Goal: Transaction & Acquisition: Book appointment/travel/reservation

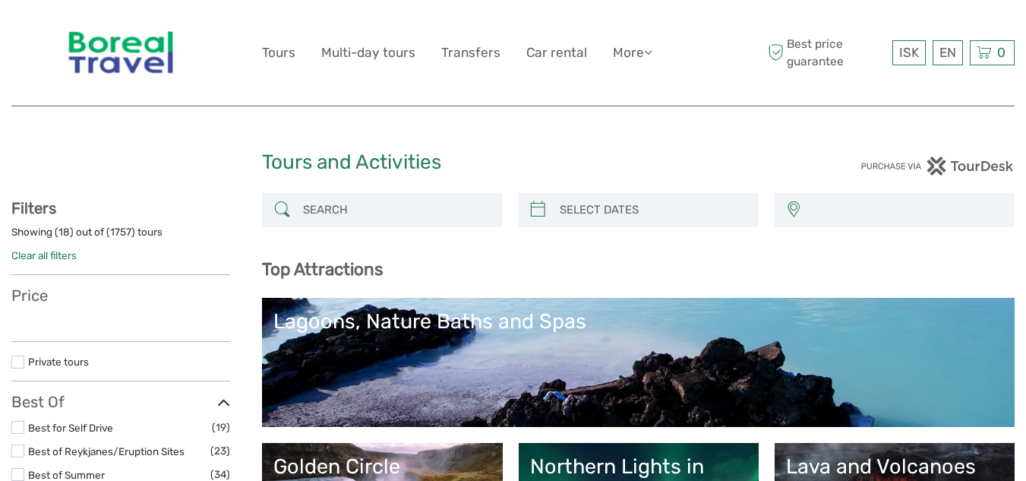
select select
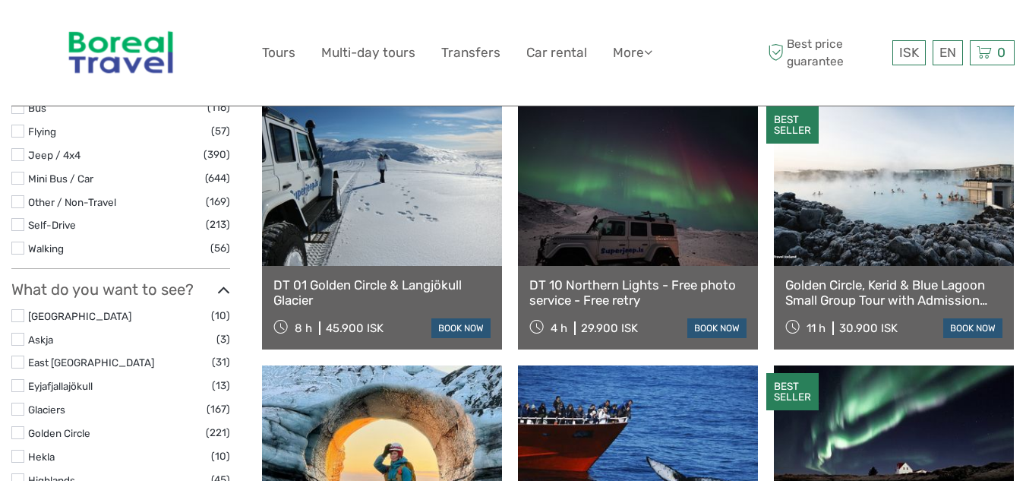
scroll to position [555, 0]
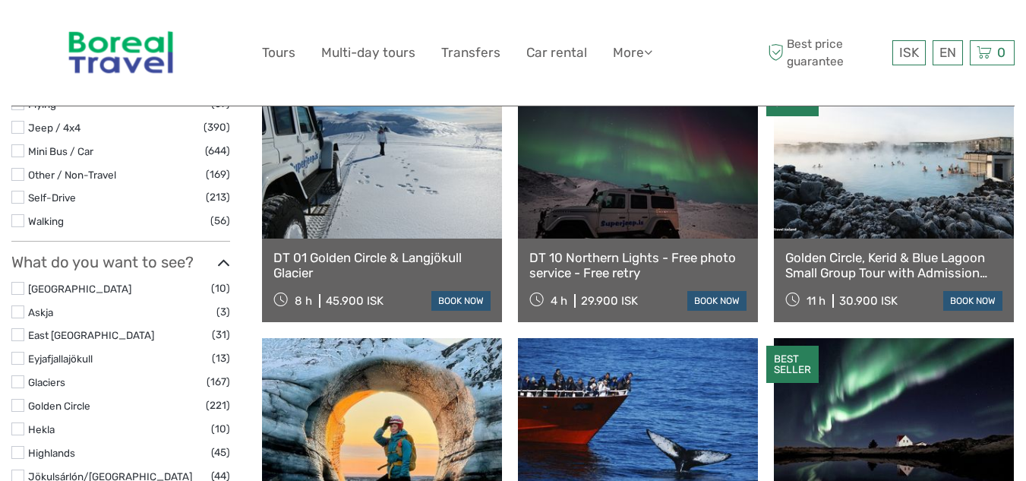
select select
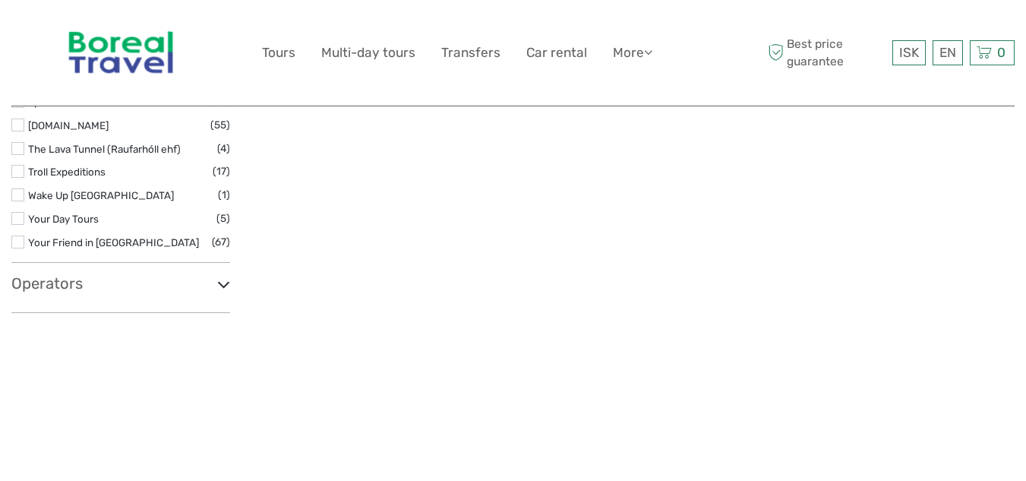
scroll to position [2659, 0]
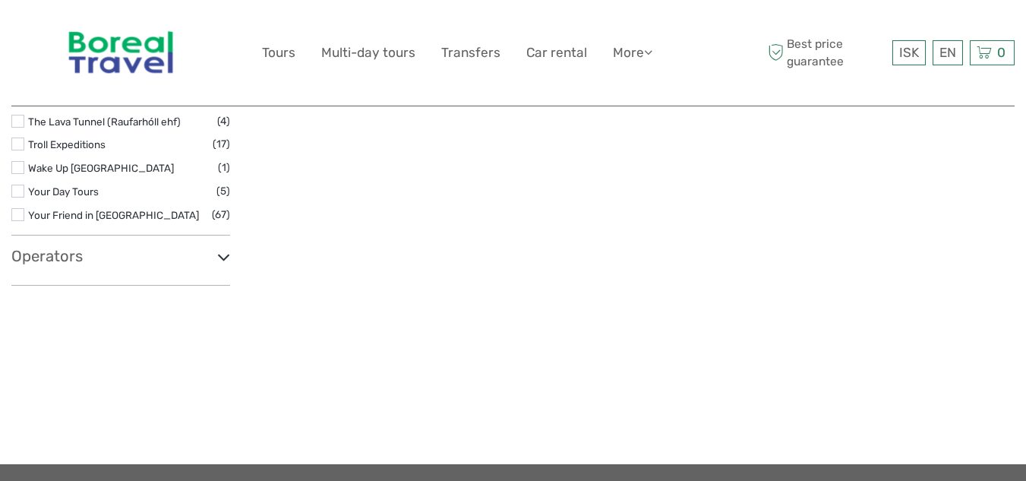
click at [223, 247] on icon at bounding box center [223, 257] width 13 height 21
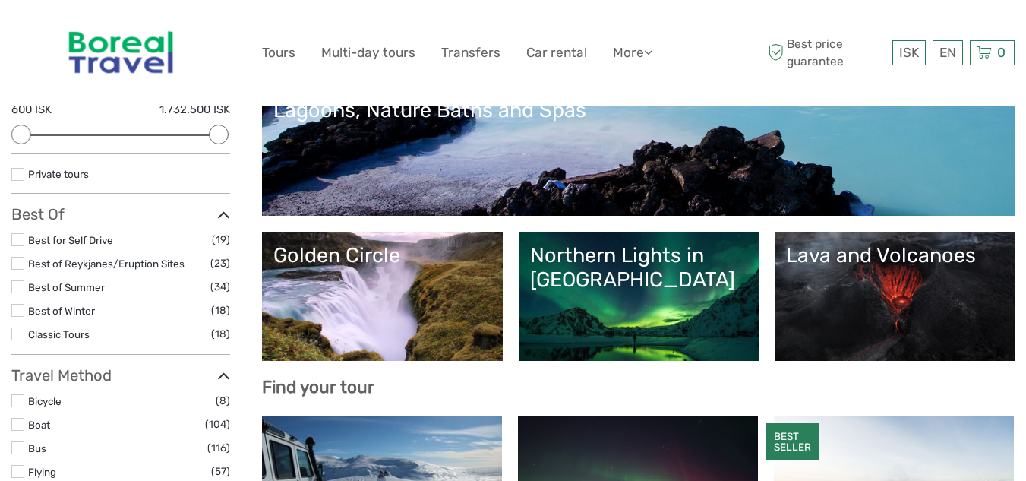
scroll to position [0, 0]
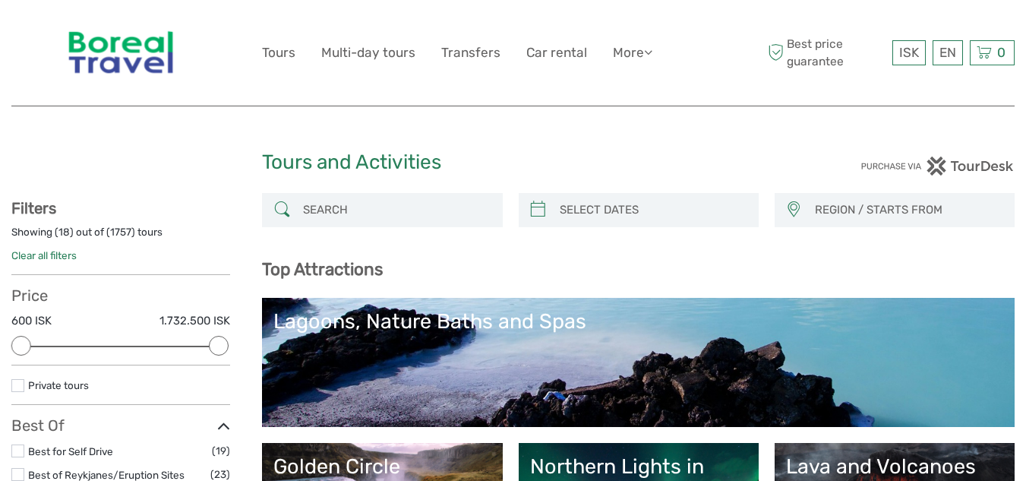
type input "03/09/2025"
click at [599, 215] on input "search" at bounding box center [652, 210] width 197 height 27
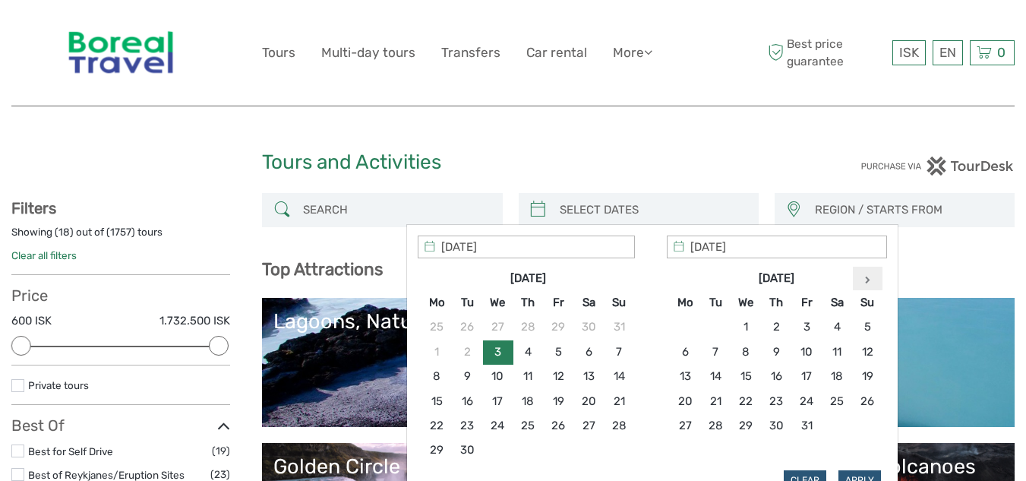
click at [870, 278] on th at bounding box center [867, 278] width 30 height 24
type input "22/02/2026"
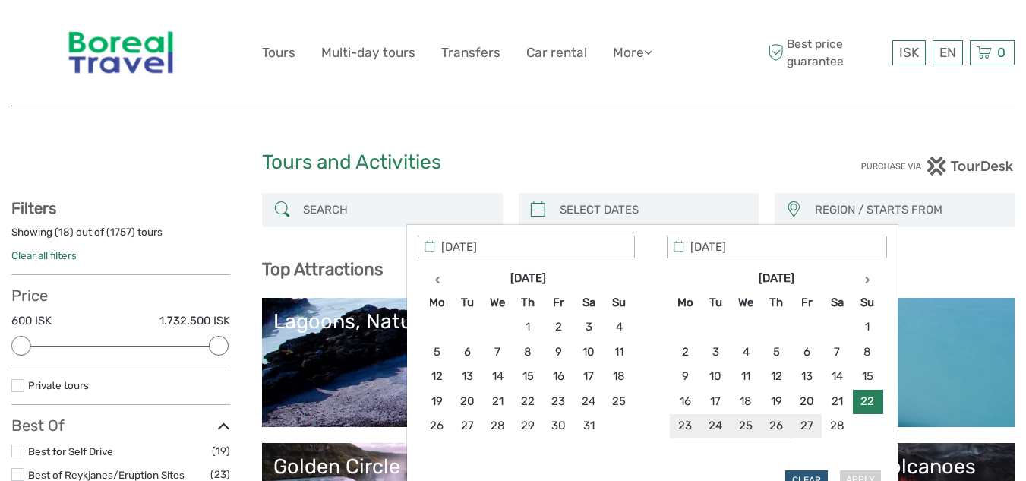
type input "27/02/2026"
type input "22/02/2026"
click at [855, 472] on button "Apply" at bounding box center [860, 480] width 43 height 20
type input "22/02/2026 - 27/02/2026"
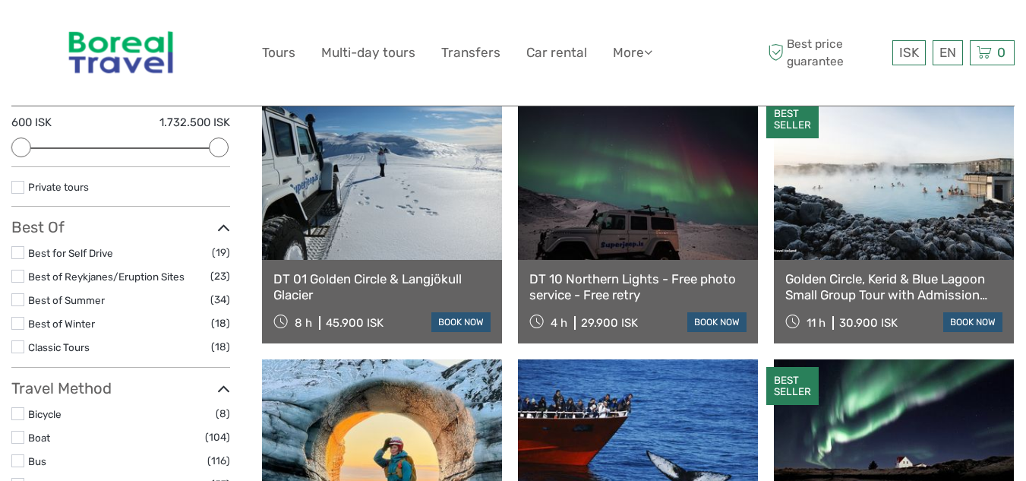
scroll to position [239, 0]
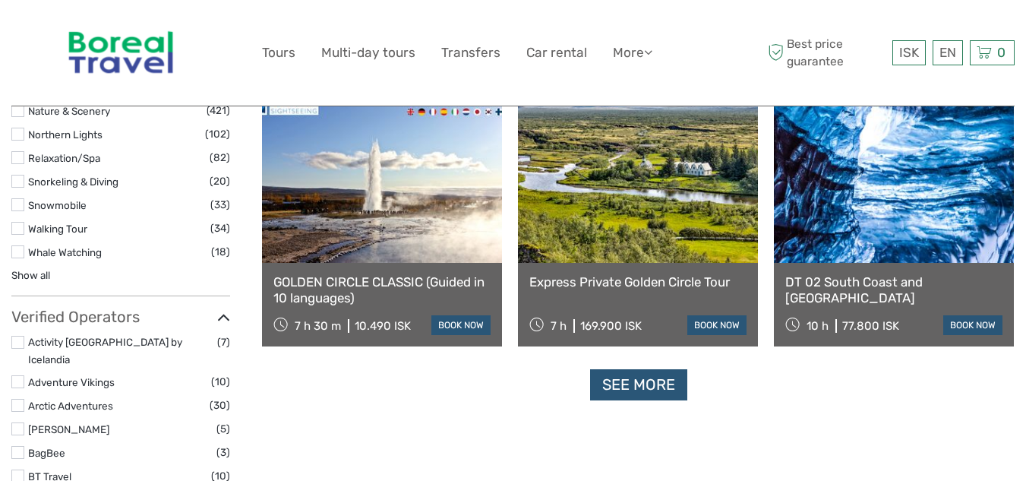
scroll to position [1530, 0]
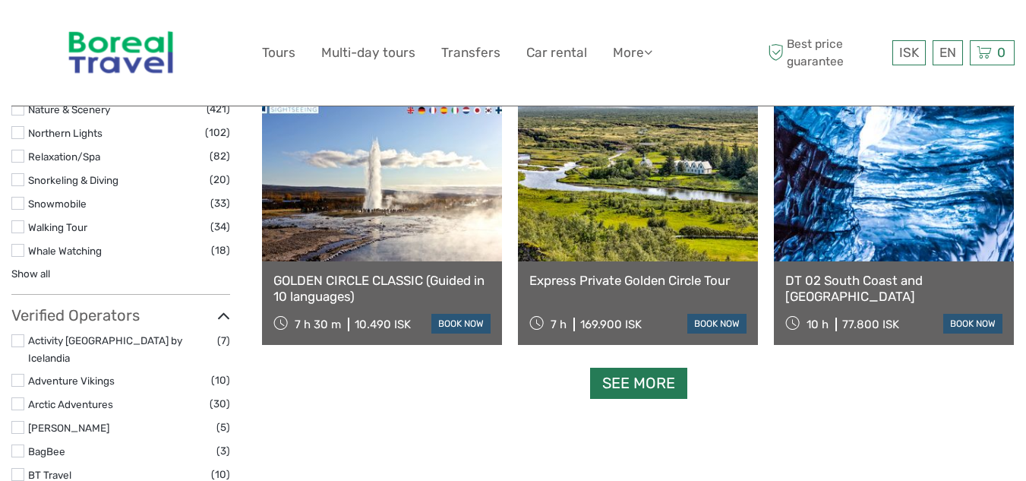
click at [665, 387] on link "See more" at bounding box center [638, 383] width 97 height 31
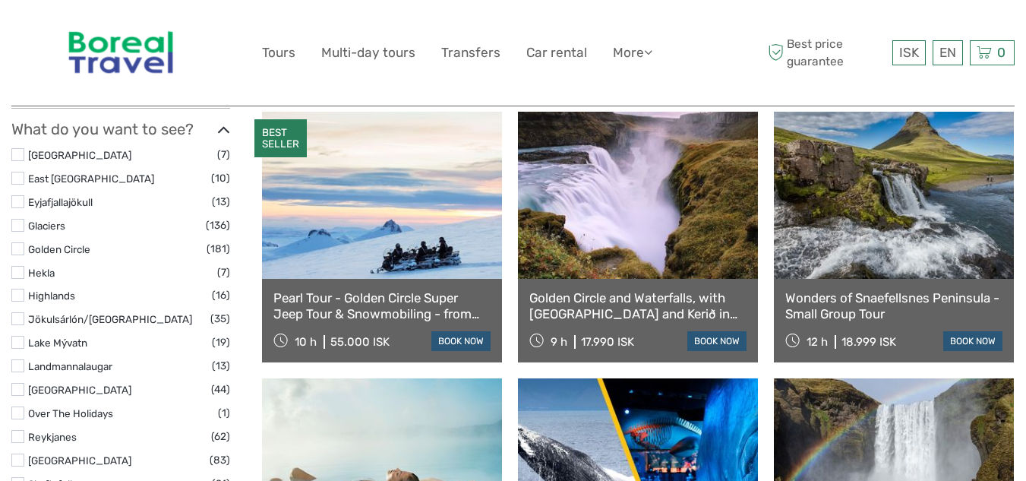
scroll to position [911, 0]
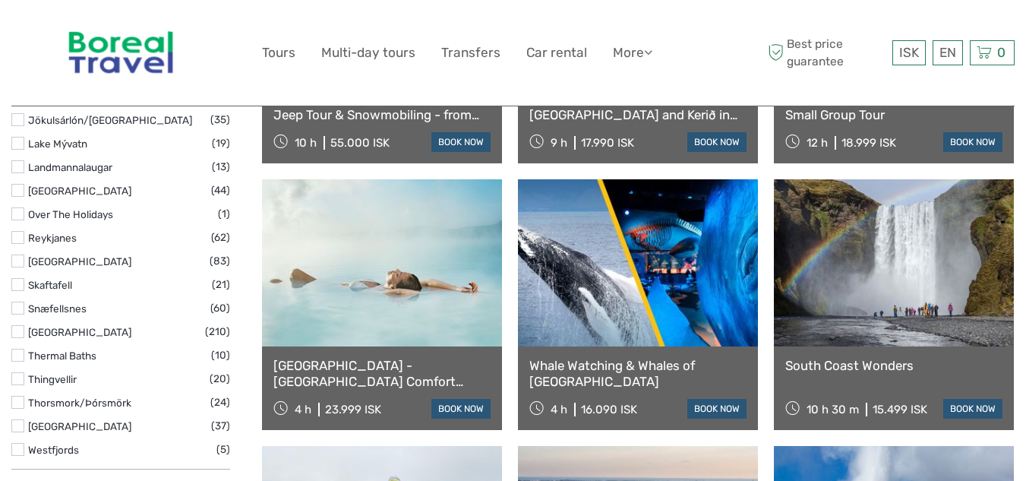
click at [583, 368] on link "Whale Watching & Whales of Iceland Museum" at bounding box center [637, 373] width 217 height 31
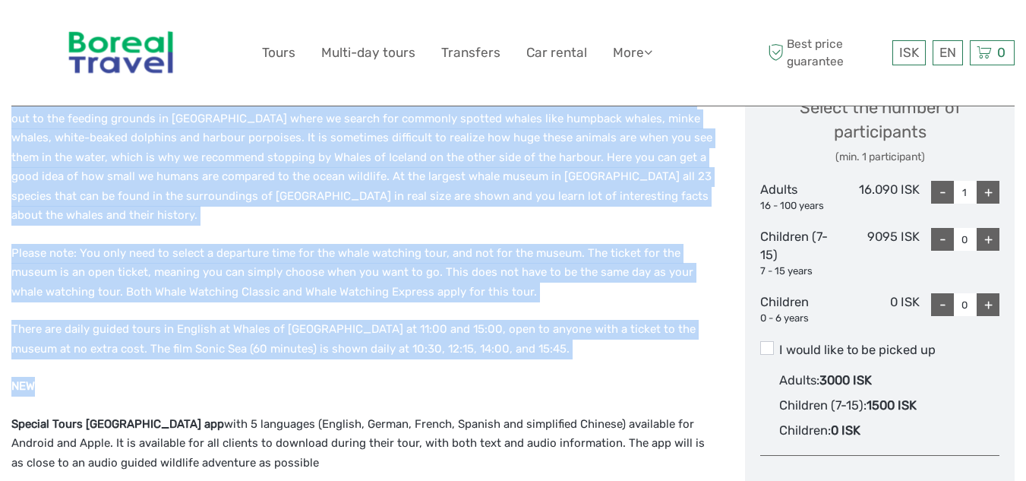
scroll to position [684, 0]
drag, startPoint x: 11, startPoint y: 172, endPoint x: 560, endPoint y: 324, distance: 569.8
copy div "Special Tours and Whales of Iceland have partnered up to offer this combo tour,…"
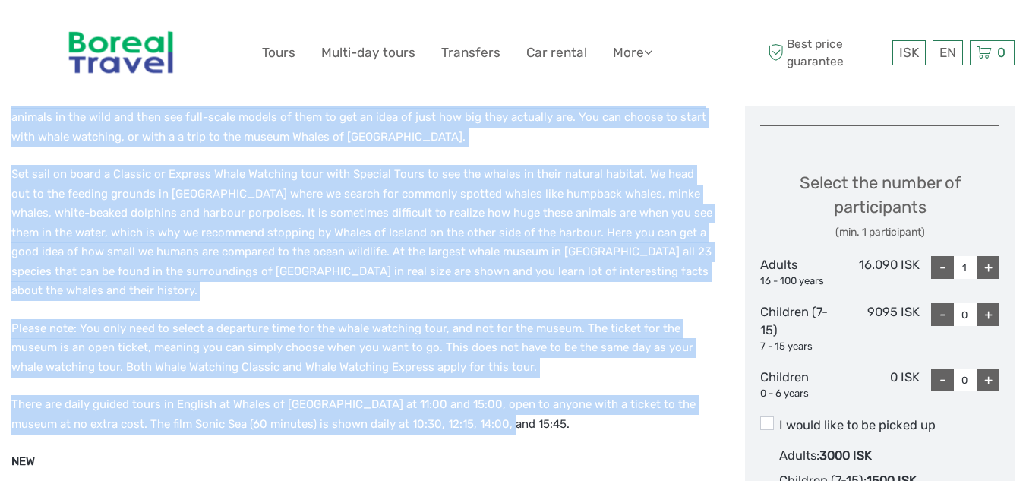
scroll to position [456, 0]
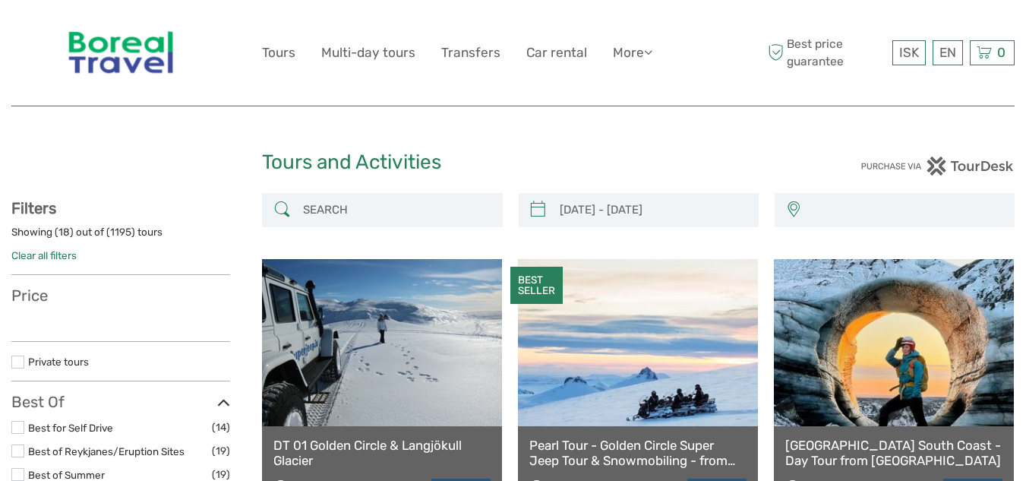
select select
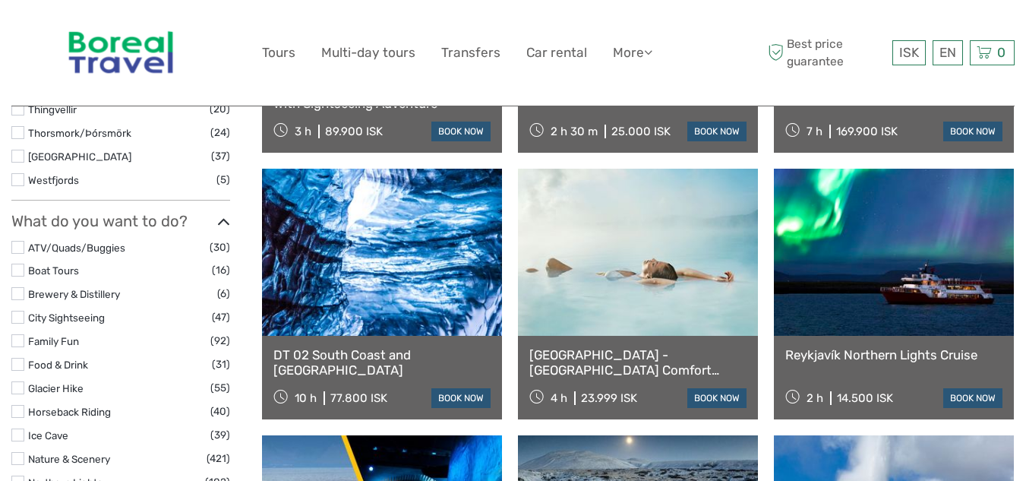
type input "[DATE] - [DATE]"
select select
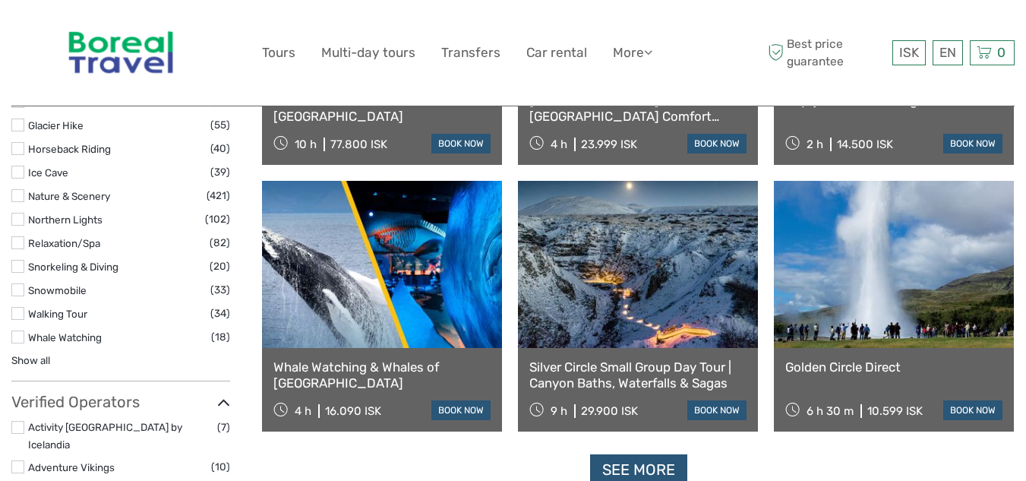
scroll to position [1595, 0]
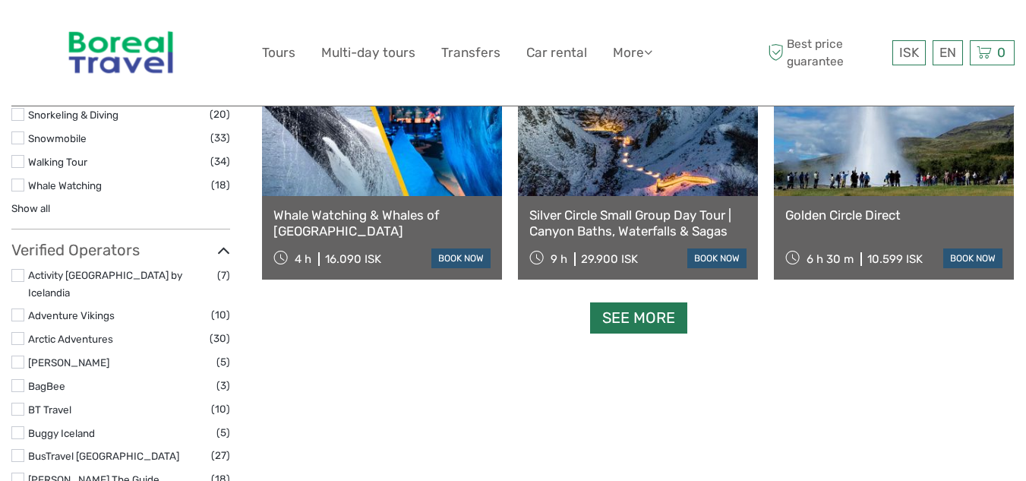
click at [657, 324] on link "See more" at bounding box center [638, 317] width 97 height 31
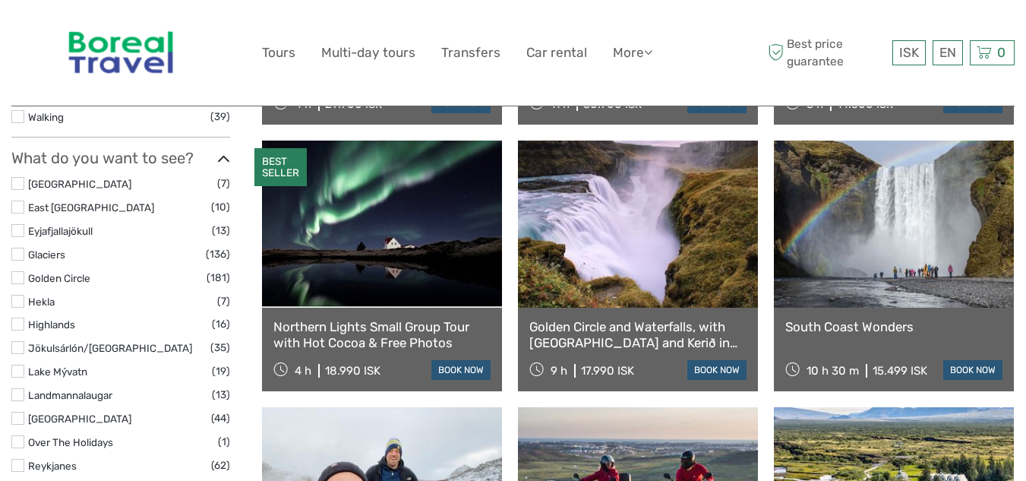
scroll to position [0, 0]
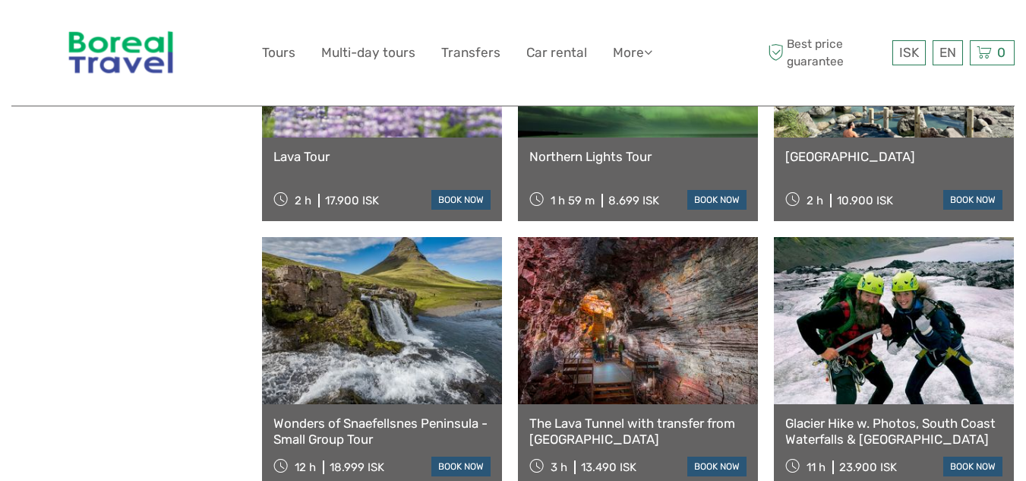
scroll to position [2734, 0]
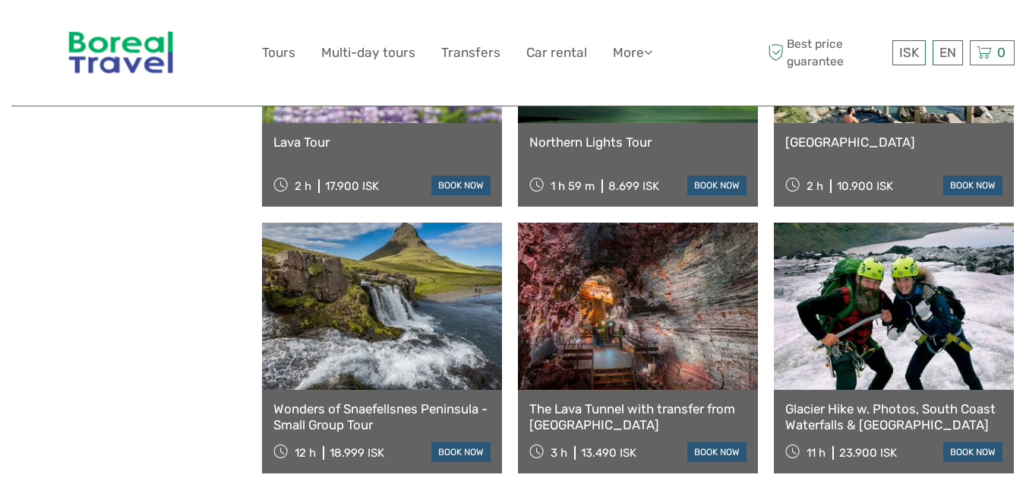
click at [577, 412] on link "The Lava Tunnel with transfer from Reykjavik" at bounding box center [637, 416] width 217 height 31
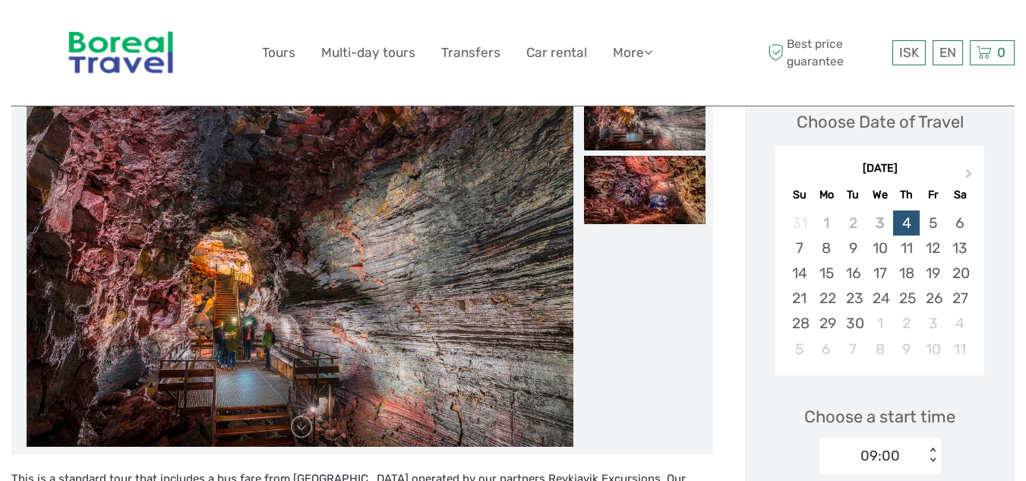
scroll to position [228, 0]
click at [661, 171] on img at bounding box center [645, 189] width 122 height 68
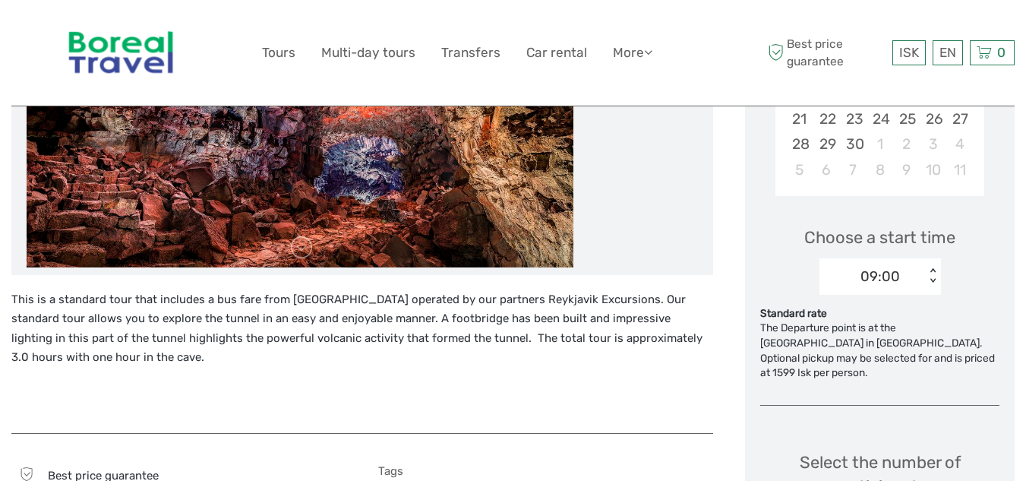
scroll to position [380, 0]
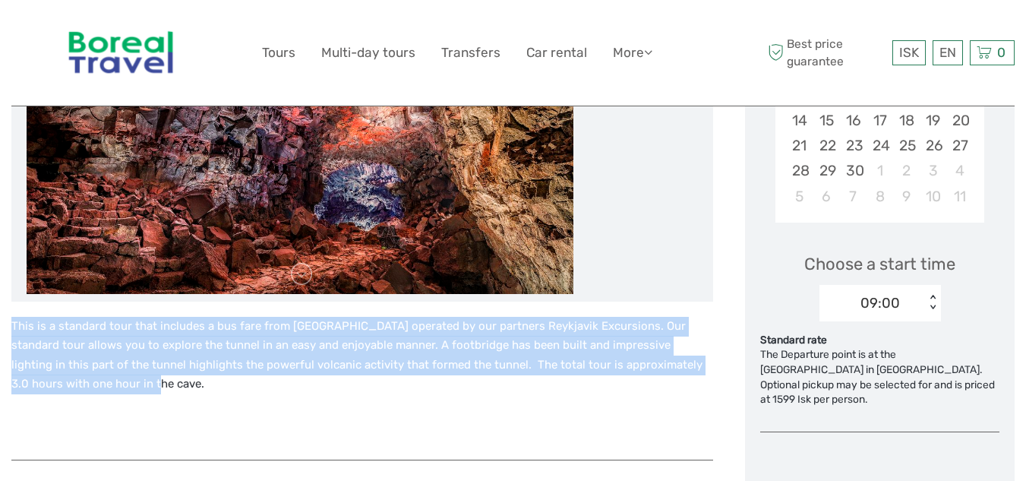
drag, startPoint x: 13, startPoint y: 323, endPoint x: 60, endPoint y: 385, distance: 78.1
click at [60, 385] on p "This is a standard tour that includes a bus fare from Reykjavik operated by our…" at bounding box center [362, 355] width 702 height 77
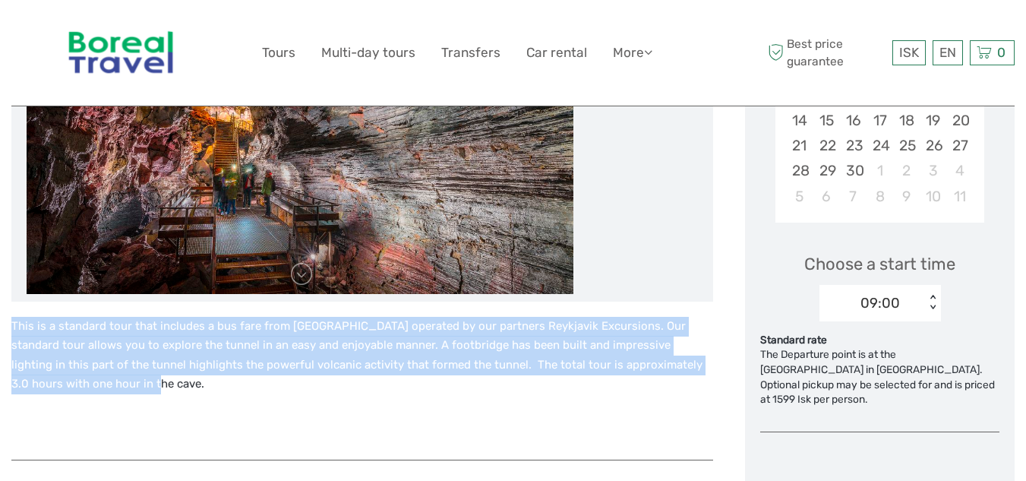
copy p "This is a standard tour that includes a bus fare from Reykjavik operated by our…"
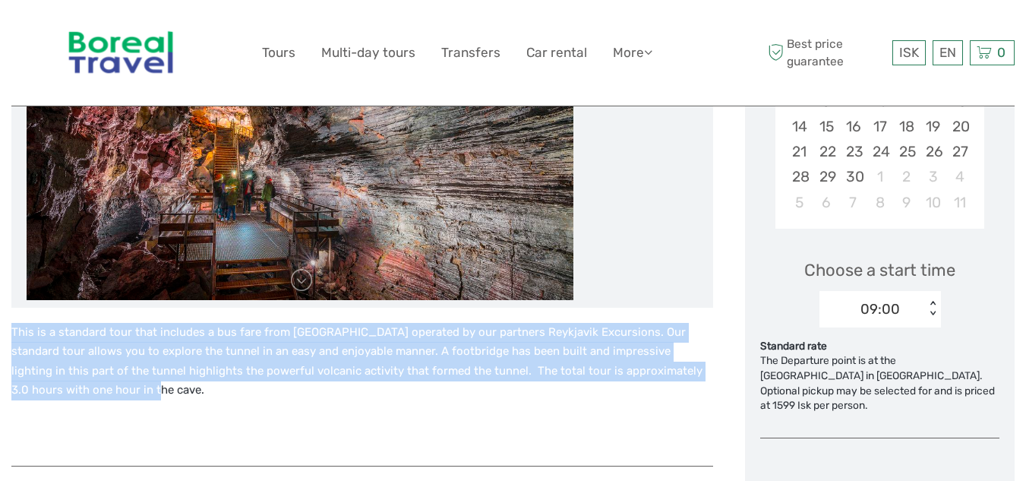
scroll to position [152, 0]
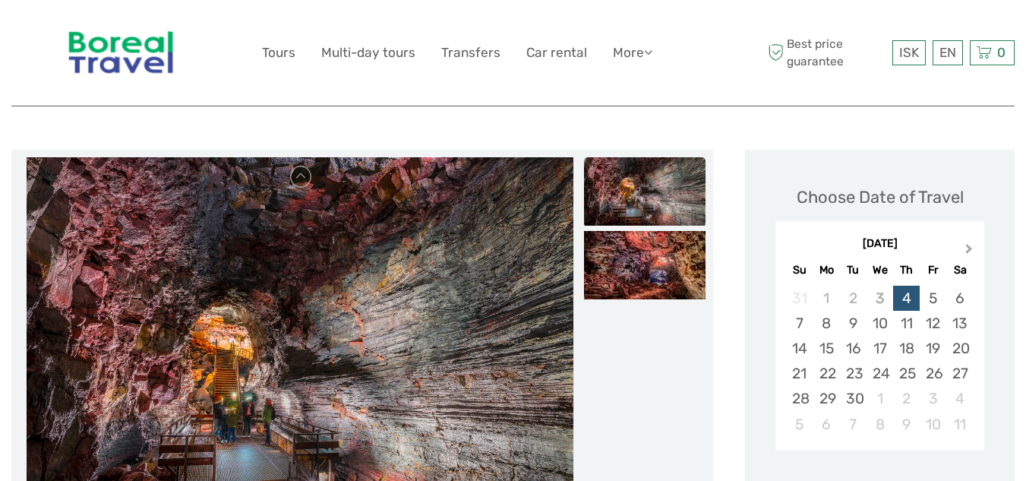
click at [972, 246] on button "Next Month" at bounding box center [971, 252] width 24 height 24
click at [969, 247] on span "Next Month" at bounding box center [969, 252] width 0 height 22
click at [969, 246] on span "Next Month" at bounding box center [969, 252] width 0 height 22
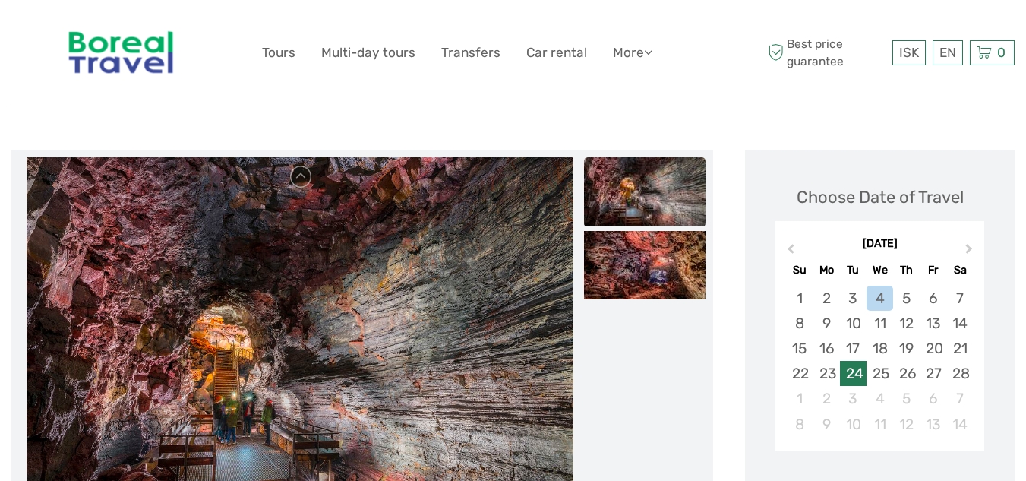
click at [845, 377] on div "24" at bounding box center [853, 373] width 27 height 25
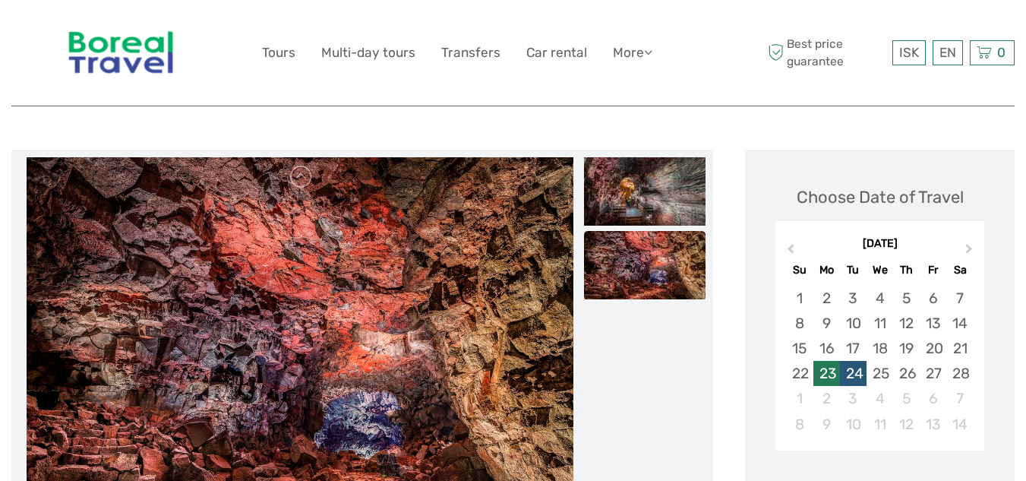
click at [824, 374] on div "23" at bounding box center [827, 373] width 27 height 25
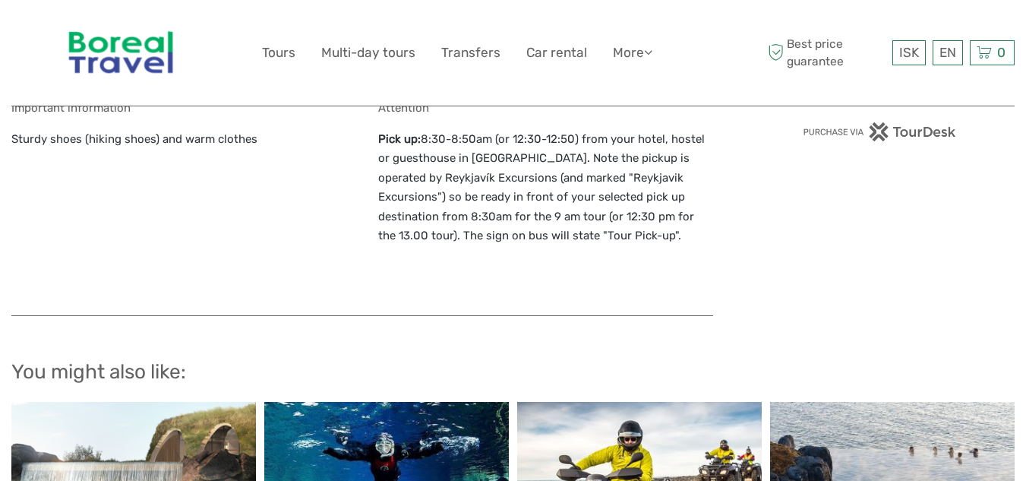
scroll to position [1291, 0]
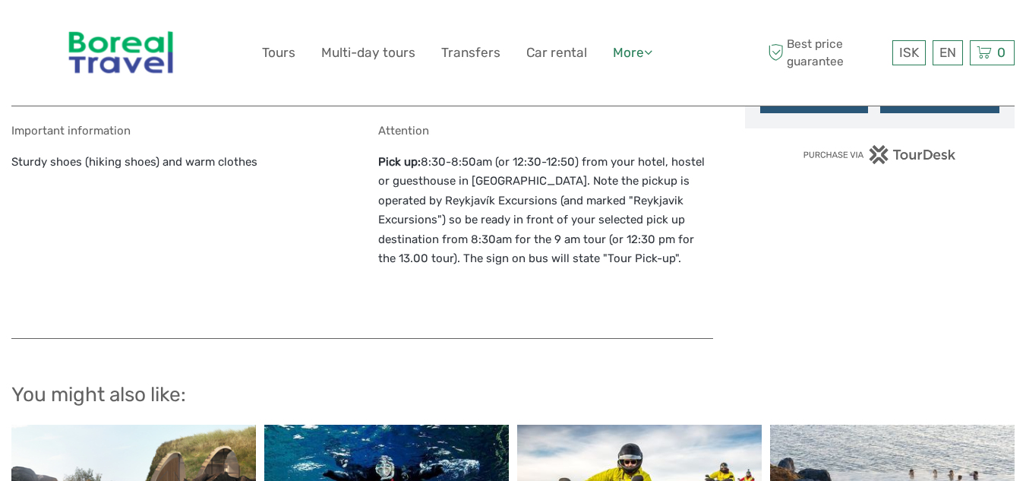
click at [633, 55] on link "More" at bounding box center [632, 53] width 39 height 22
click at [628, 115] on link "Travel Articles" at bounding box center [606, 118] width 91 height 30
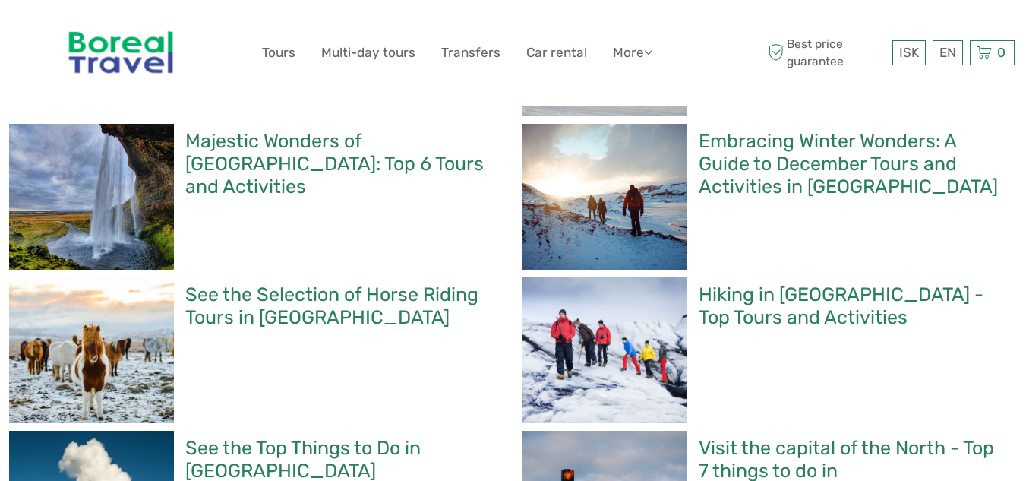
scroll to position [456, 0]
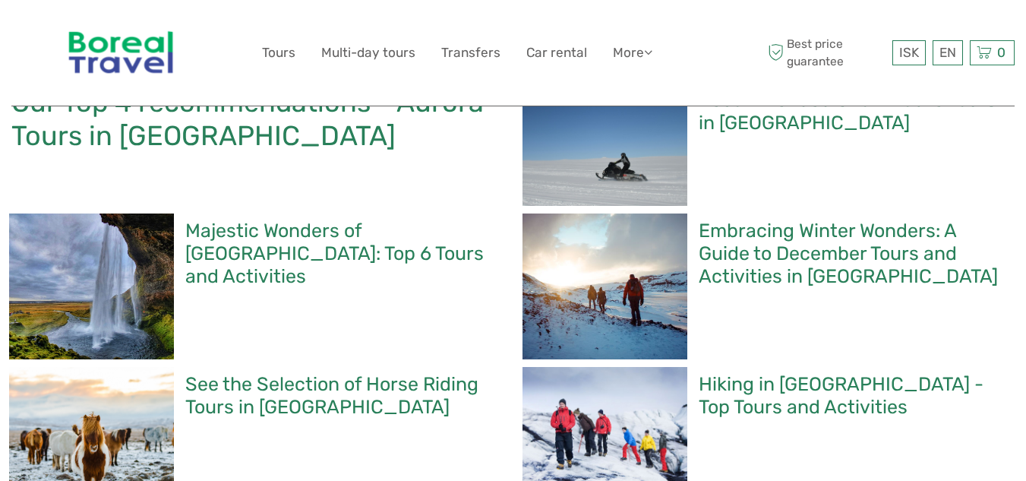
click at [775, 387] on h2 "Hiking in Iceland - Top Tours and Activities" at bounding box center [852, 396] width 307 height 46
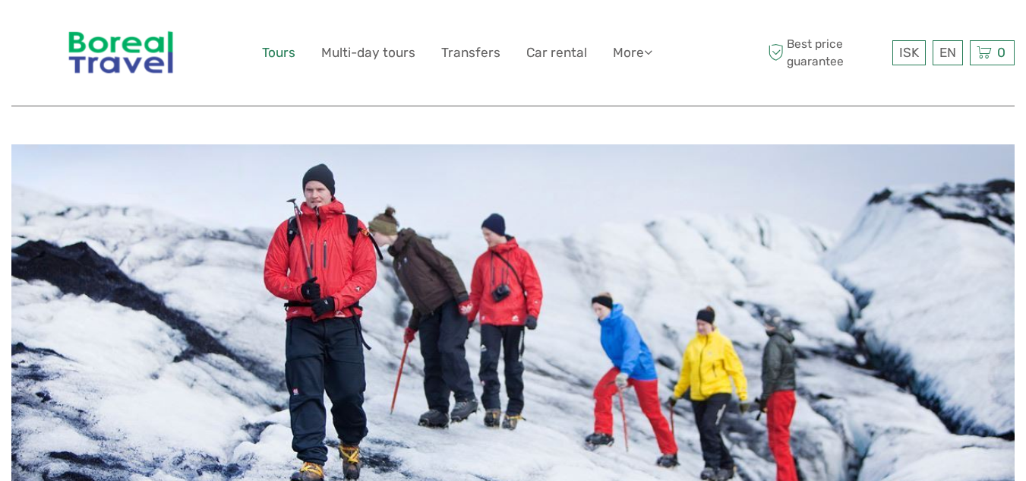
click at [281, 51] on link "Tours" at bounding box center [278, 53] width 33 height 22
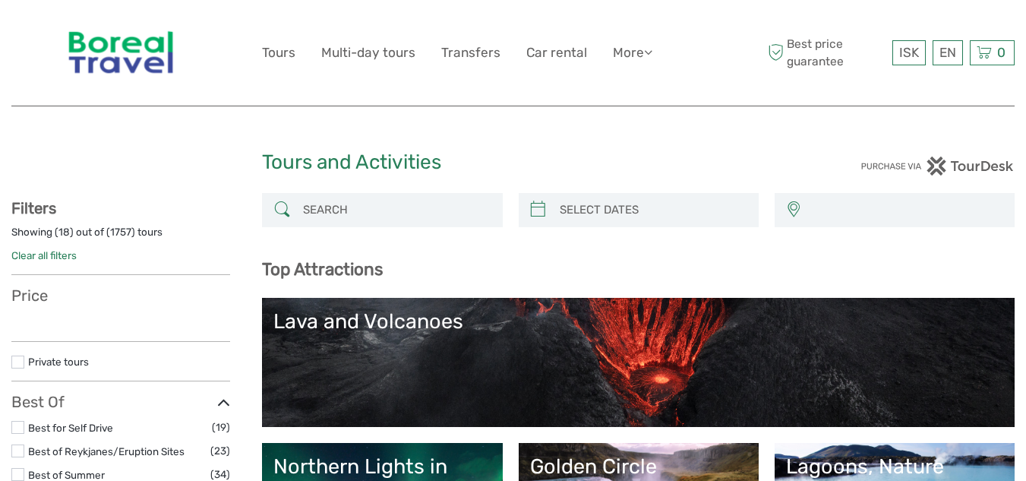
select select
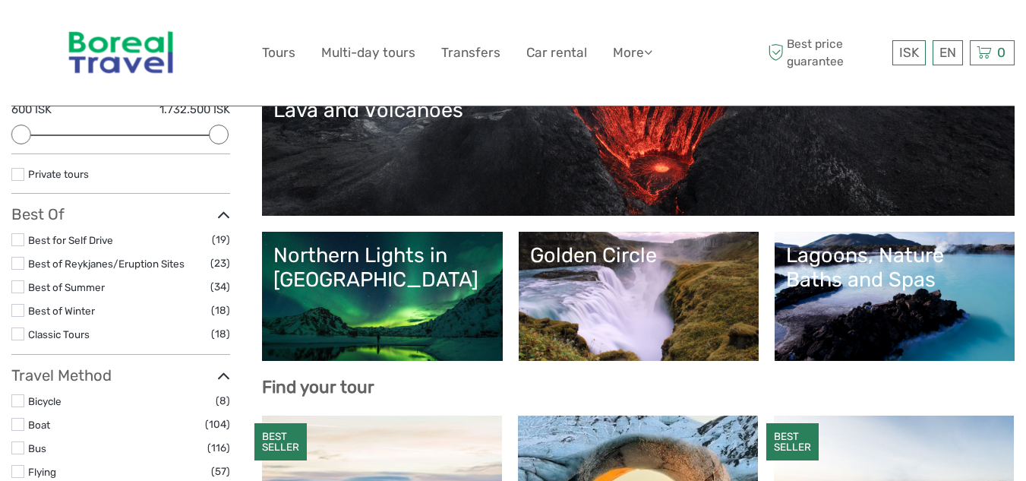
scroll to position [152, 0]
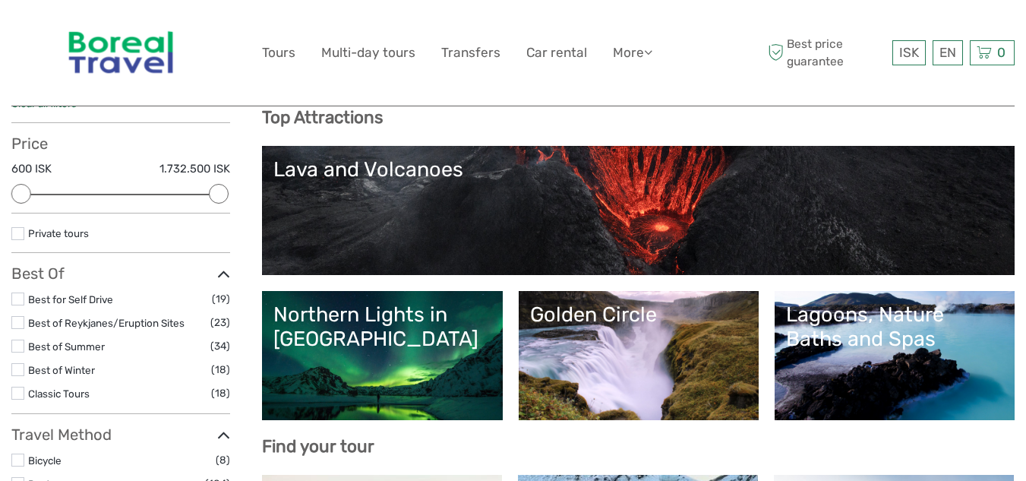
click at [547, 222] on link "Lava and Volcanoes" at bounding box center [638, 210] width 730 height 106
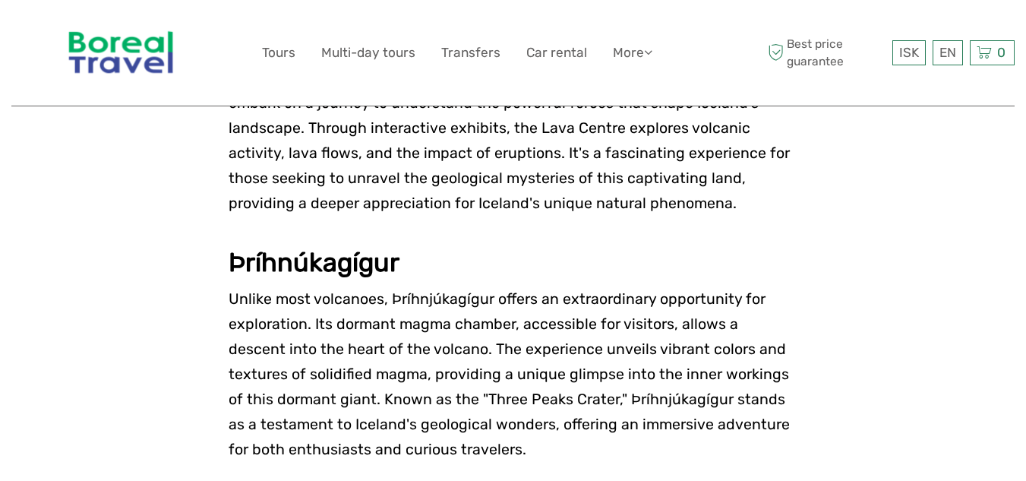
scroll to position [2051, 0]
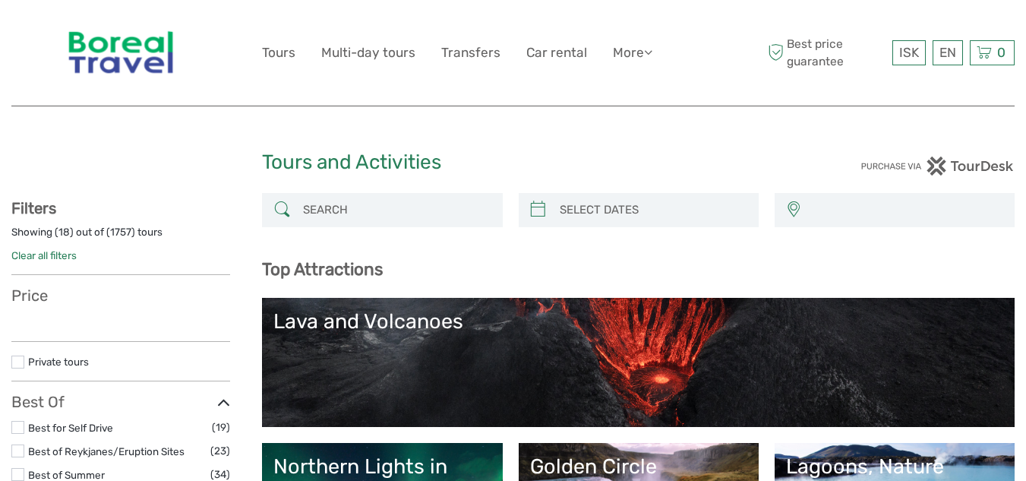
select select
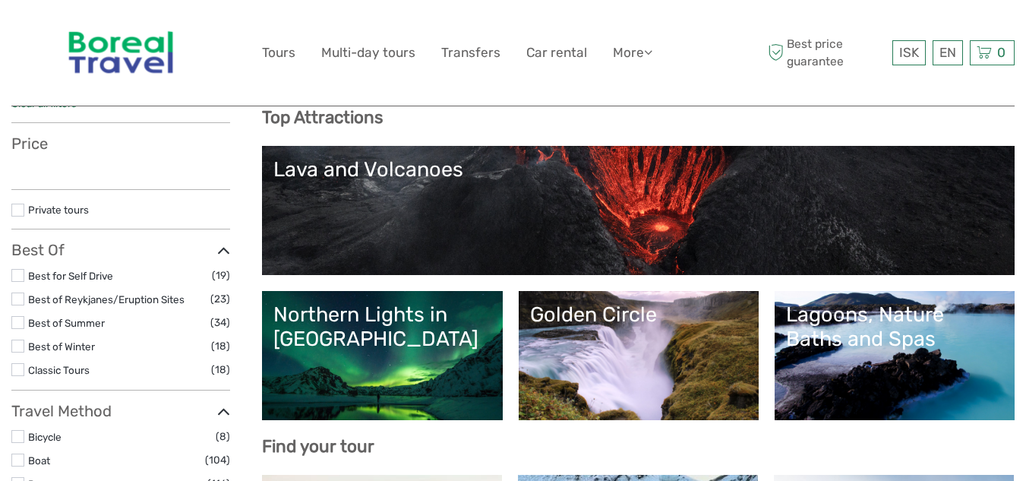
select select
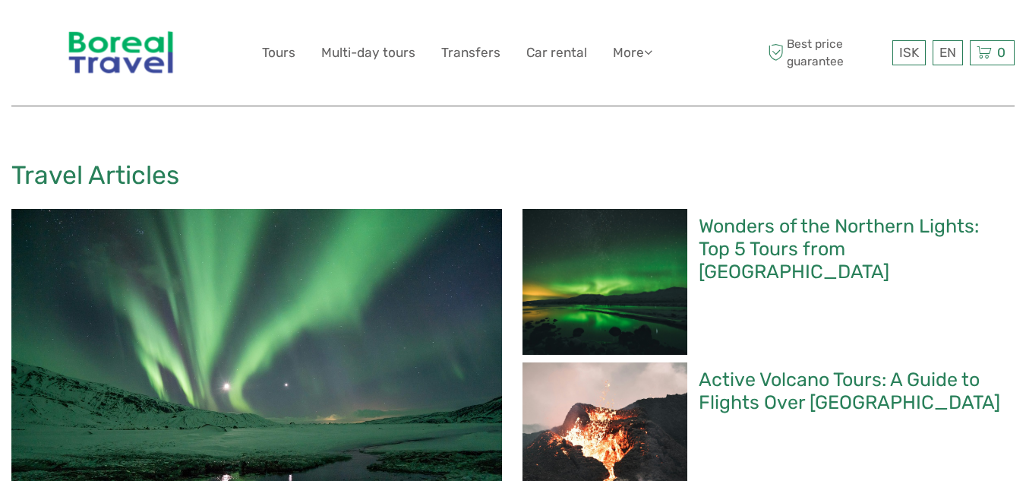
scroll to position [456, 0]
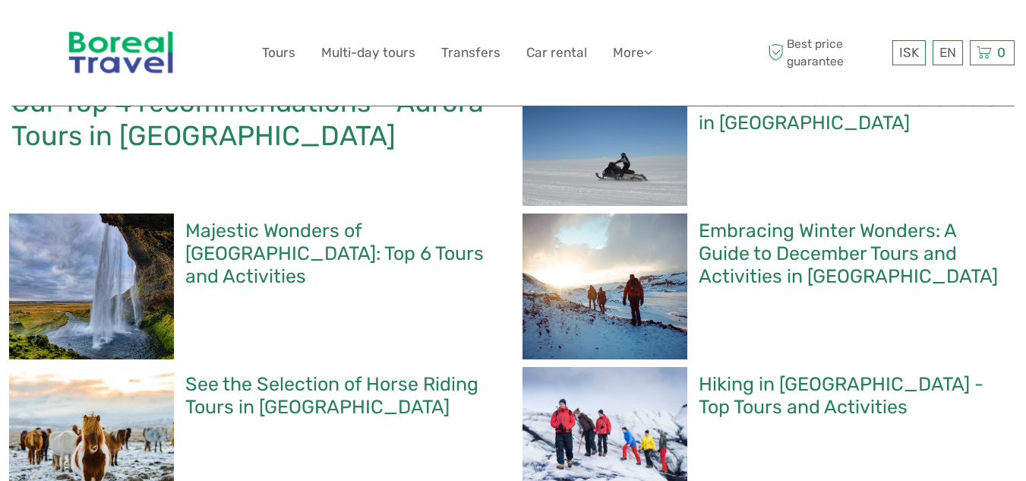
click at [121, 40] on img at bounding box center [120, 52] width 125 height 83
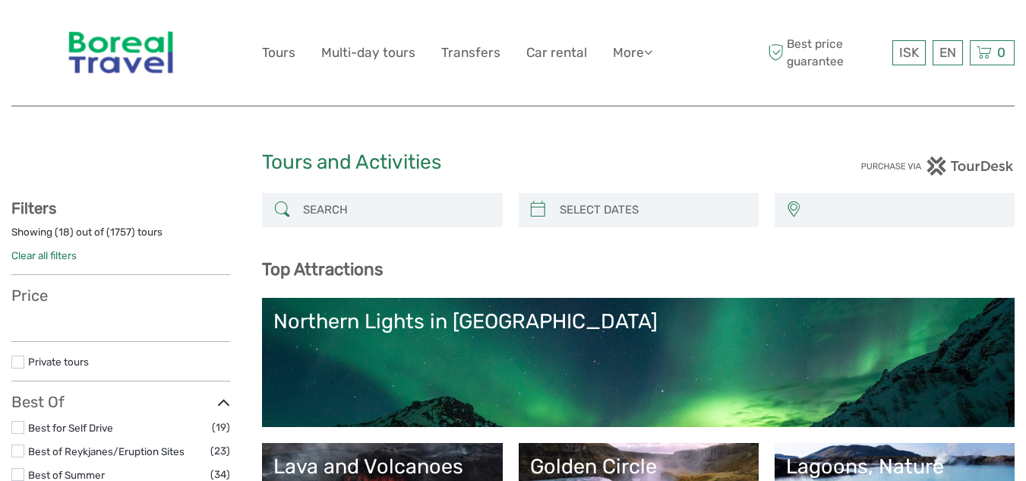
select select
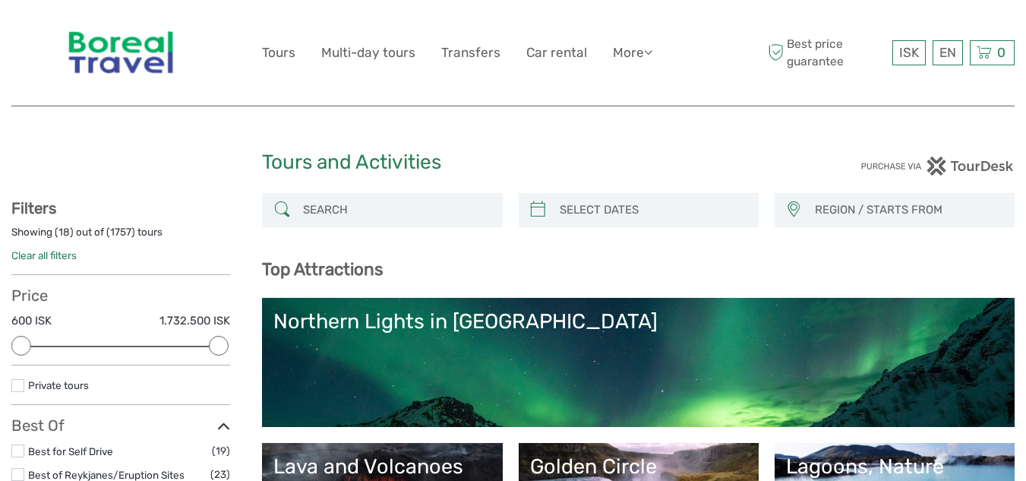
click at [123, 48] on img at bounding box center [120, 52] width 125 height 83
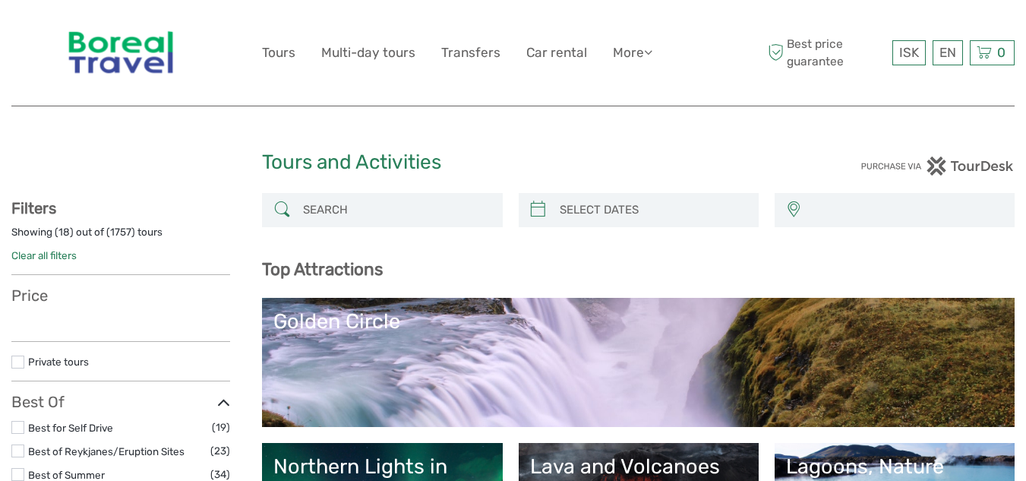
select select
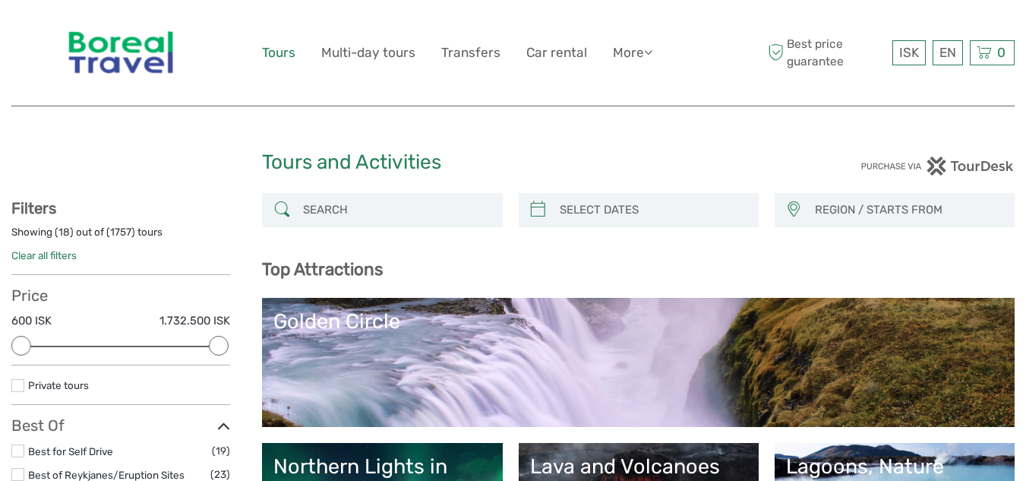
drag, startPoint x: 285, startPoint y: 54, endPoint x: 330, endPoint y: 109, distance: 71.3
click at [285, 55] on link "Tours" at bounding box center [278, 53] width 33 height 22
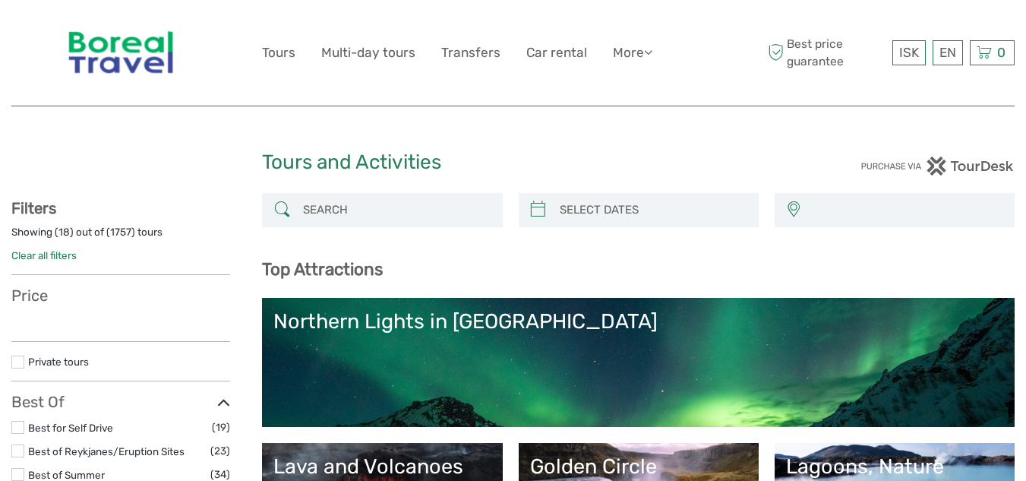
select select
